Goal: Transaction & Acquisition: Obtain resource

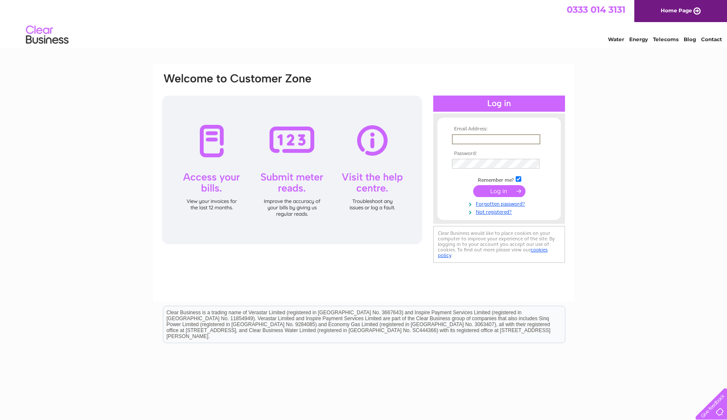
type input "[EMAIL_ADDRESS][DOMAIN_NAME]"
click at [499, 190] on input "submit" at bounding box center [499, 191] width 52 height 12
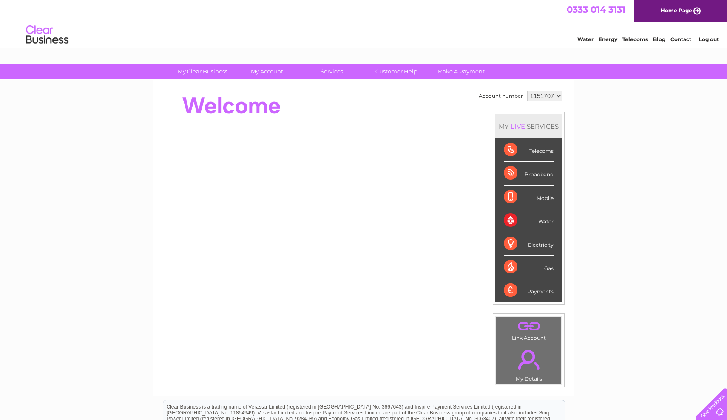
click at [512, 145] on div "Telecoms" at bounding box center [528, 150] width 50 height 23
click at [510, 149] on div "Telecoms" at bounding box center [528, 150] width 50 height 23
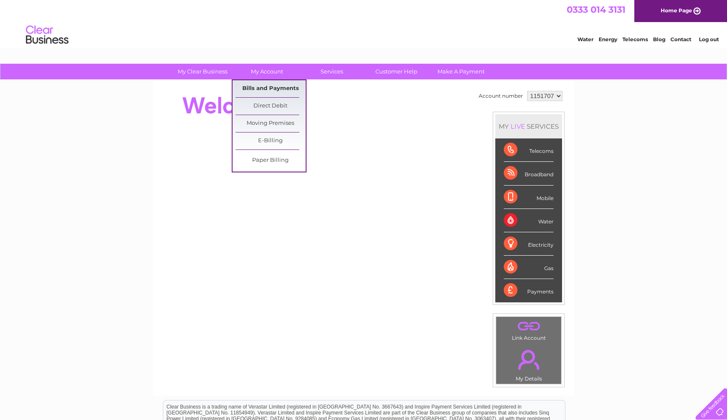
click at [257, 88] on link "Bills and Payments" at bounding box center [270, 88] width 70 height 17
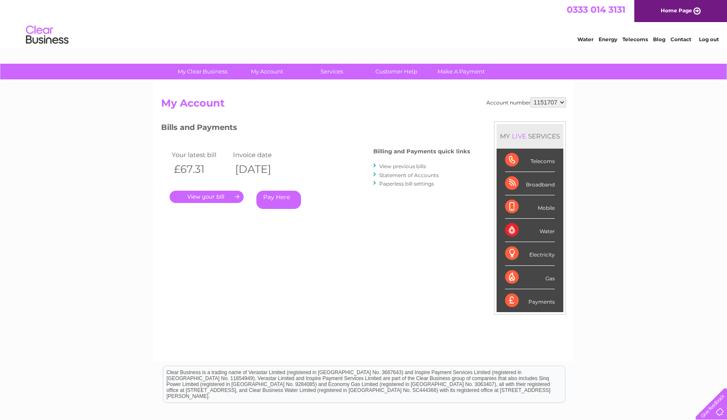
click at [396, 166] on link "View previous bills" at bounding box center [402, 166] width 47 height 6
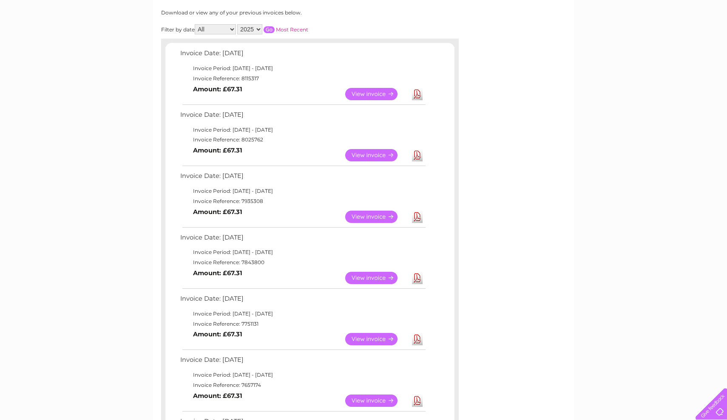
scroll to position [106, 0]
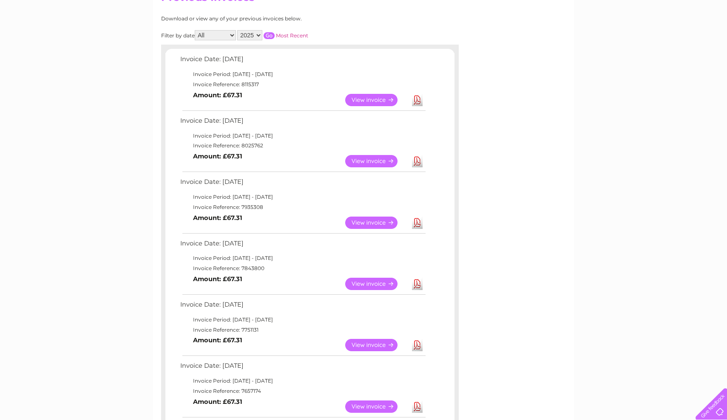
click at [415, 218] on link "Download" at bounding box center [417, 223] width 11 height 12
click at [416, 158] on link "Download" at bounding box center [417, 161] width 11 height 12
click at [417, 96] on link "Download" at bounding box center [417, 100] width 11 height 12
